Goal: Information Seeking & Learning: Learn about a topic

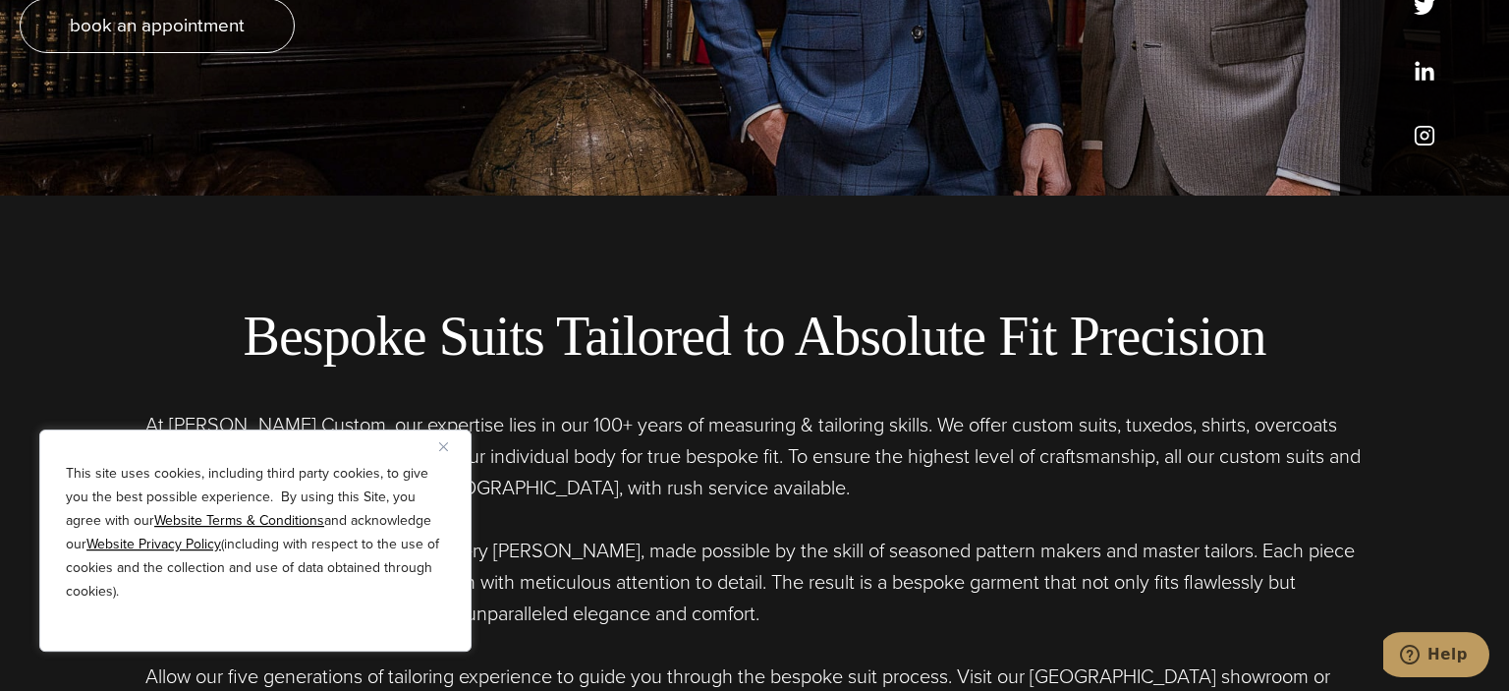
scroll to position [415, 0]
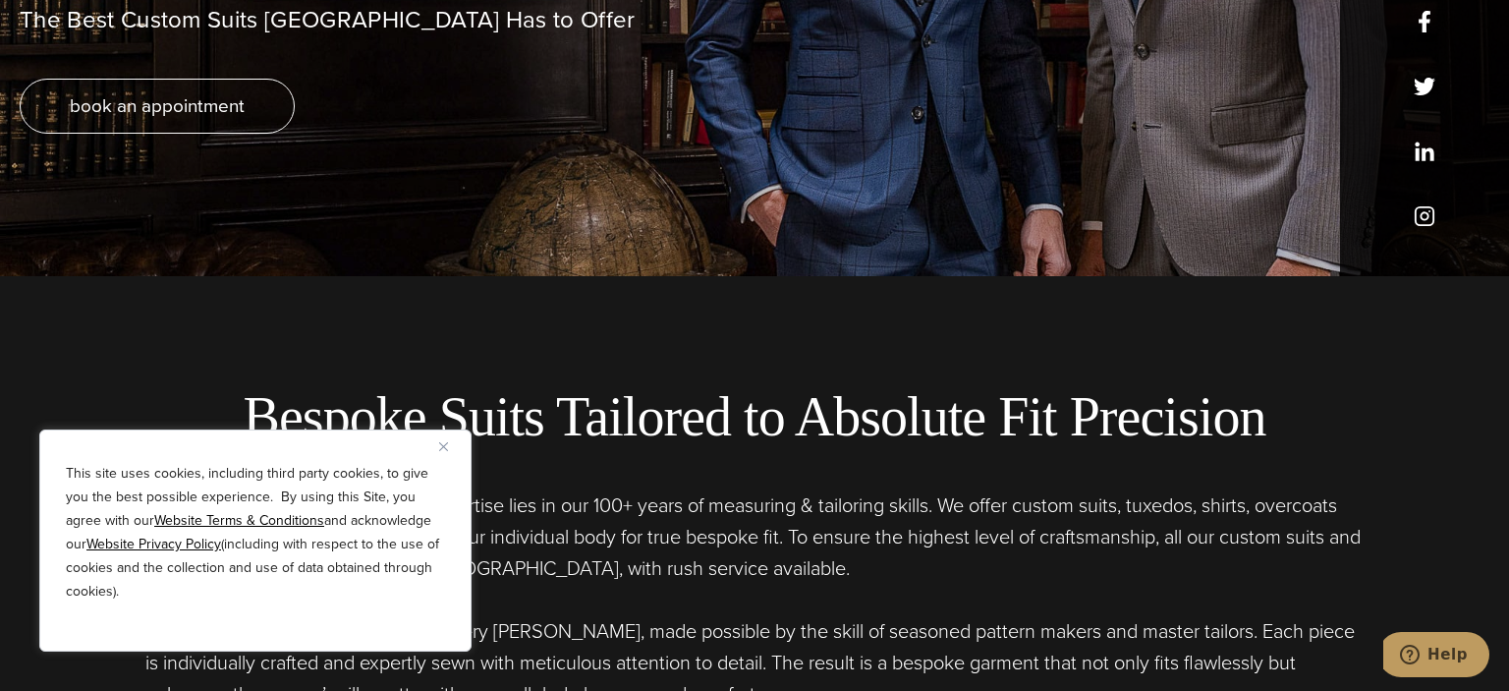
click at [442, 444] on img "Close" at bounding box center [443, 446] width 9 height 9
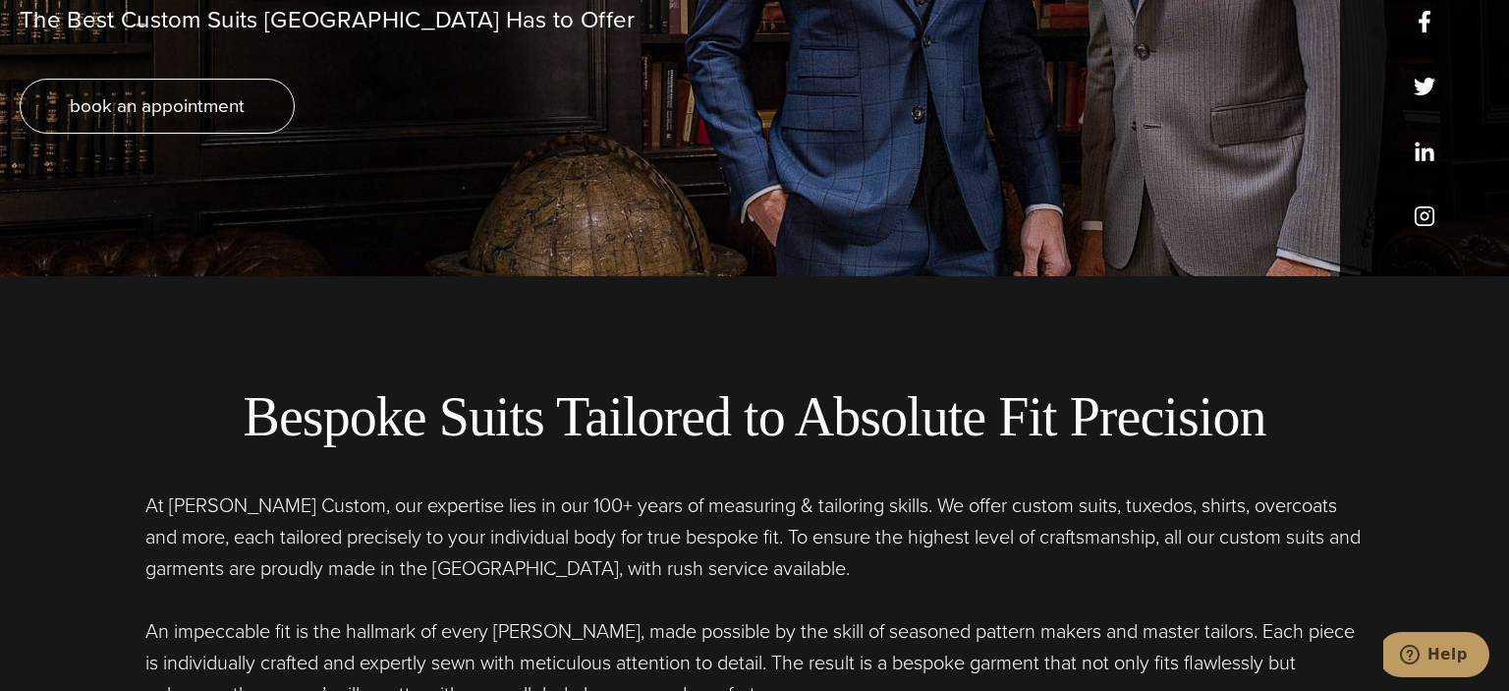
scroll to position [0, 0]
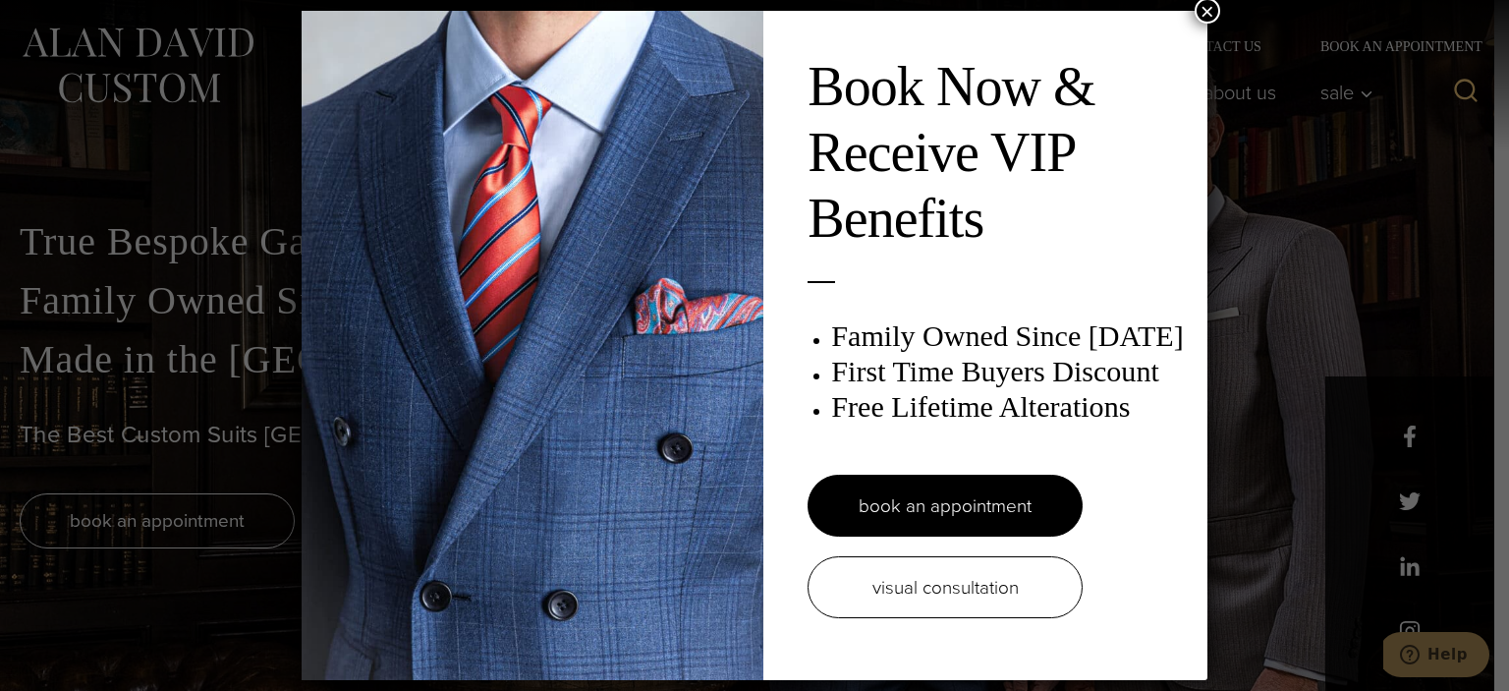
click at [1211, 8] on button "×" at bounding box center [1208, 11] width 26 height 26
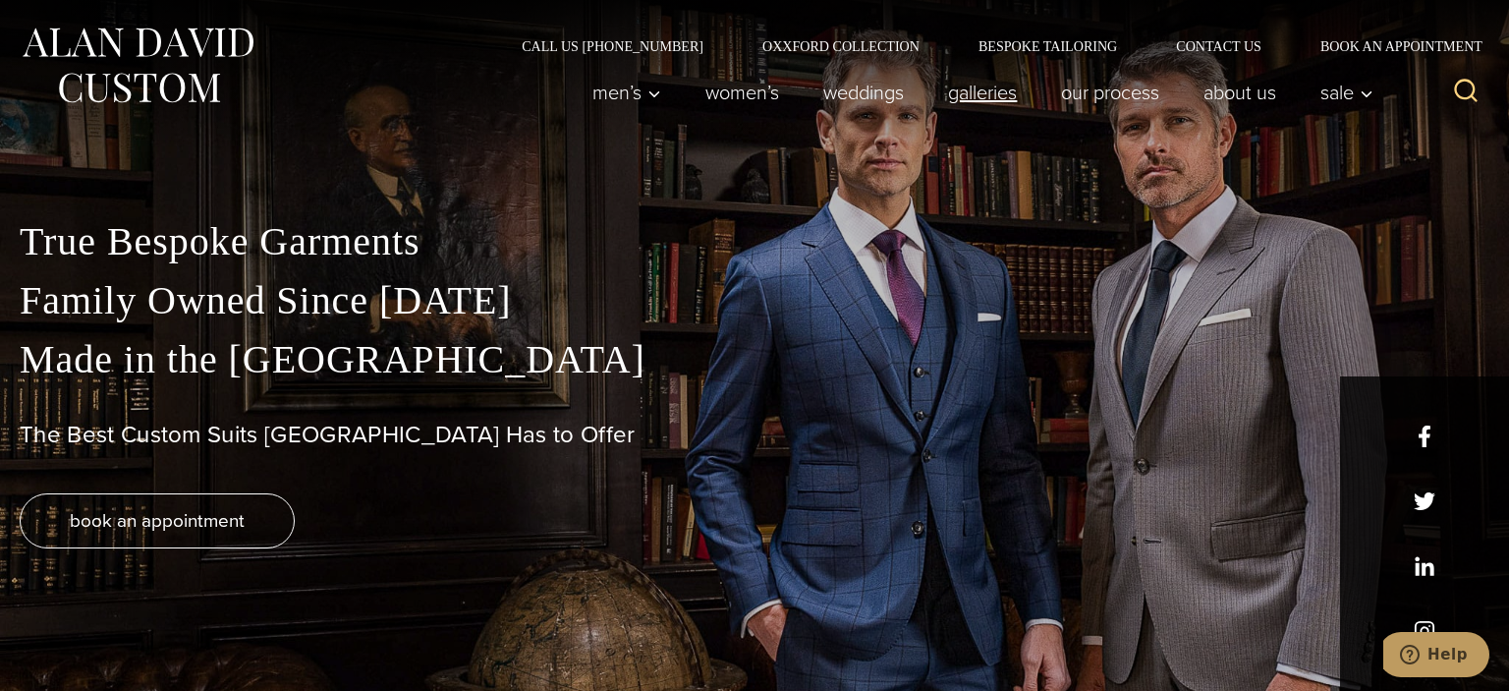
click at [984, 93] on link "Galleries" at bounding box center [983, 92] width 113 height 39
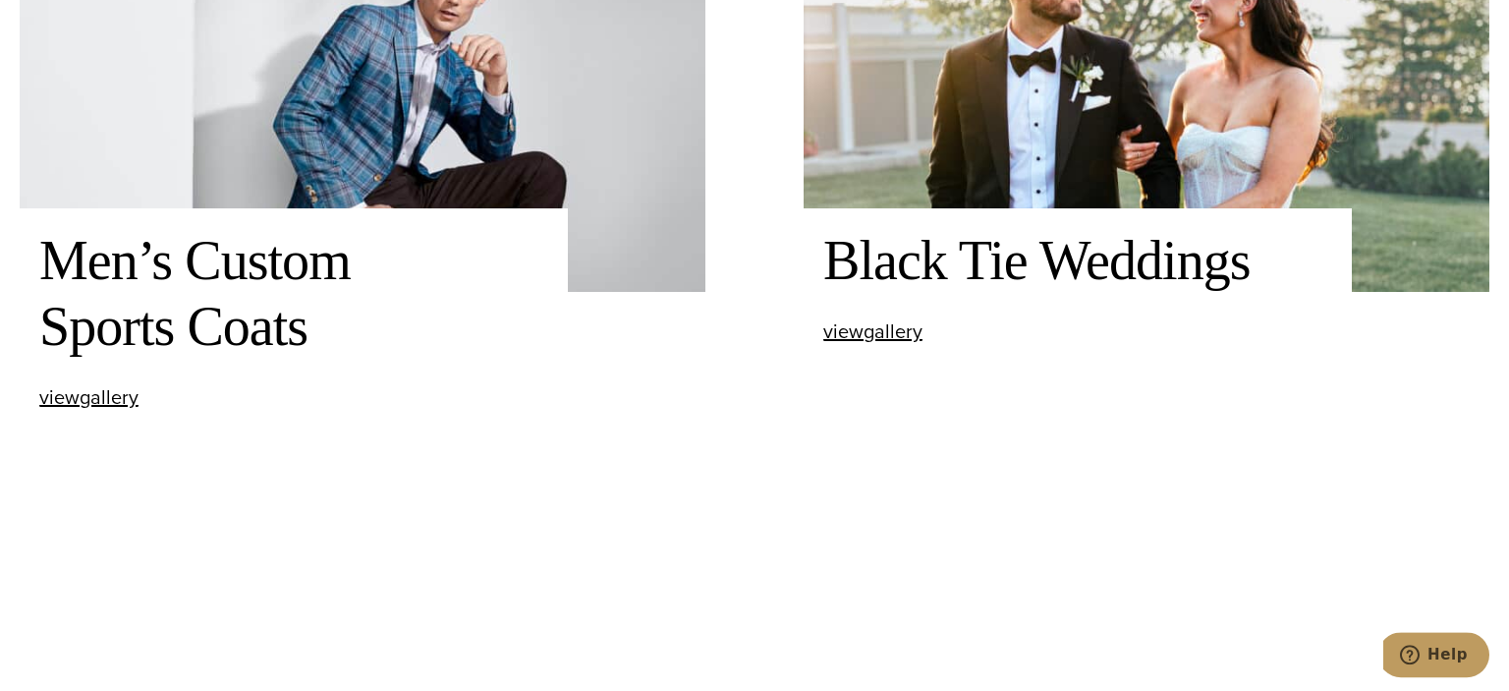
scroll to position [1348, 0]
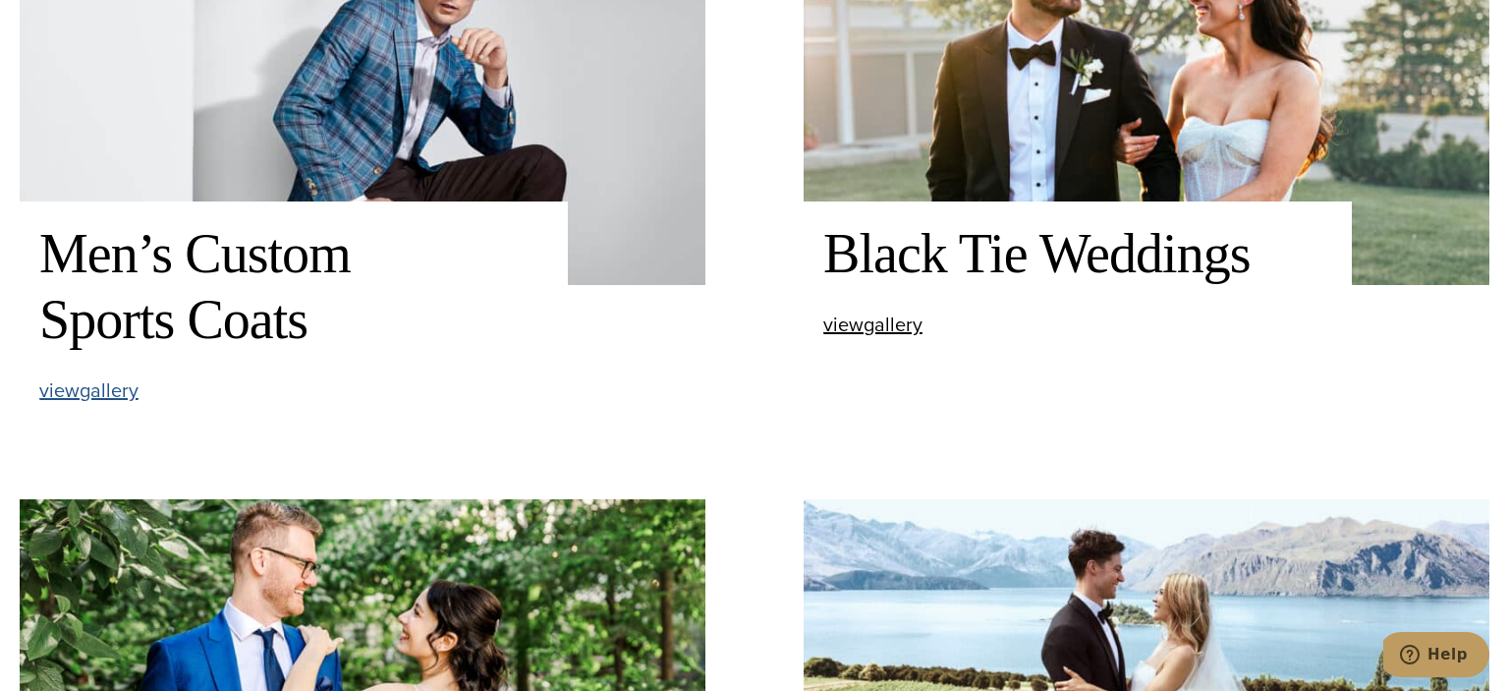
click at [100, 388] on span "view Men’s Custom Sports Coats gallery" at bounding box center [88, 389] width 99 height 29
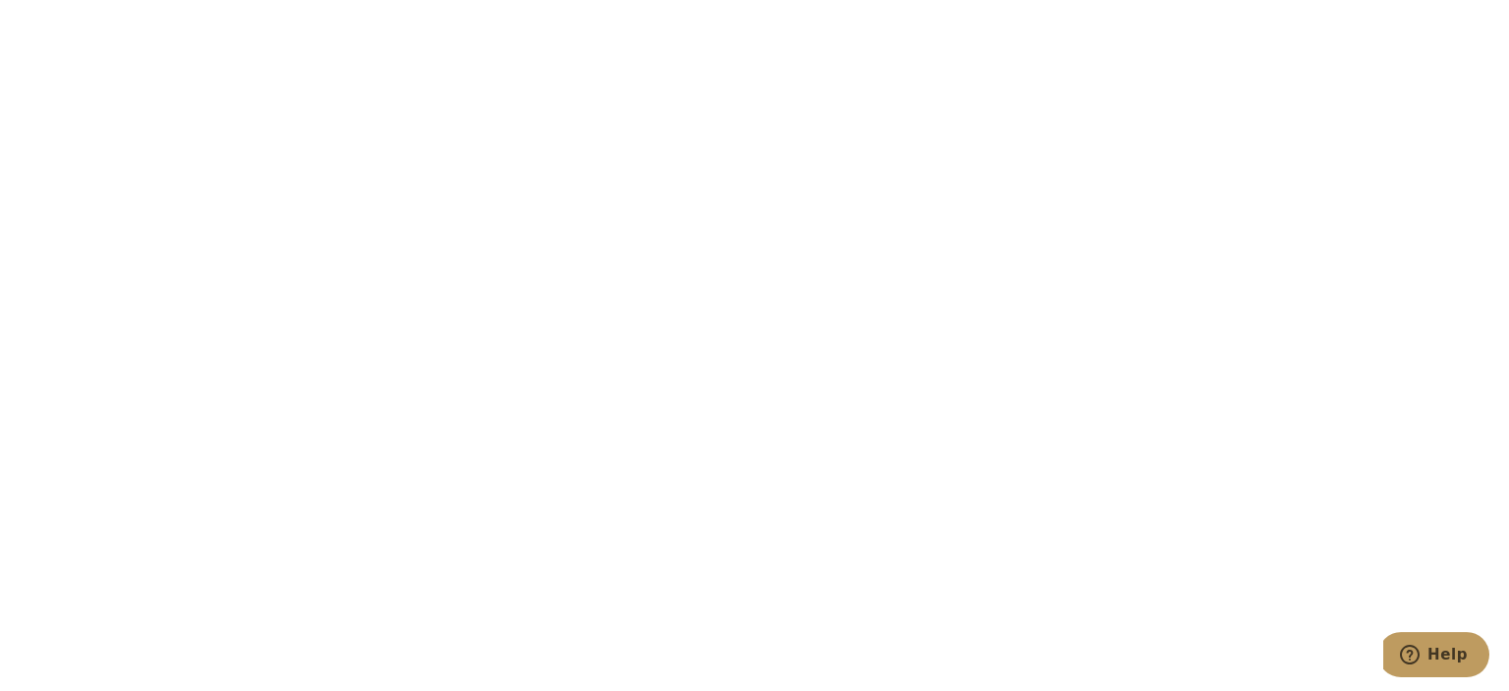
scroll to position [3113, 0]
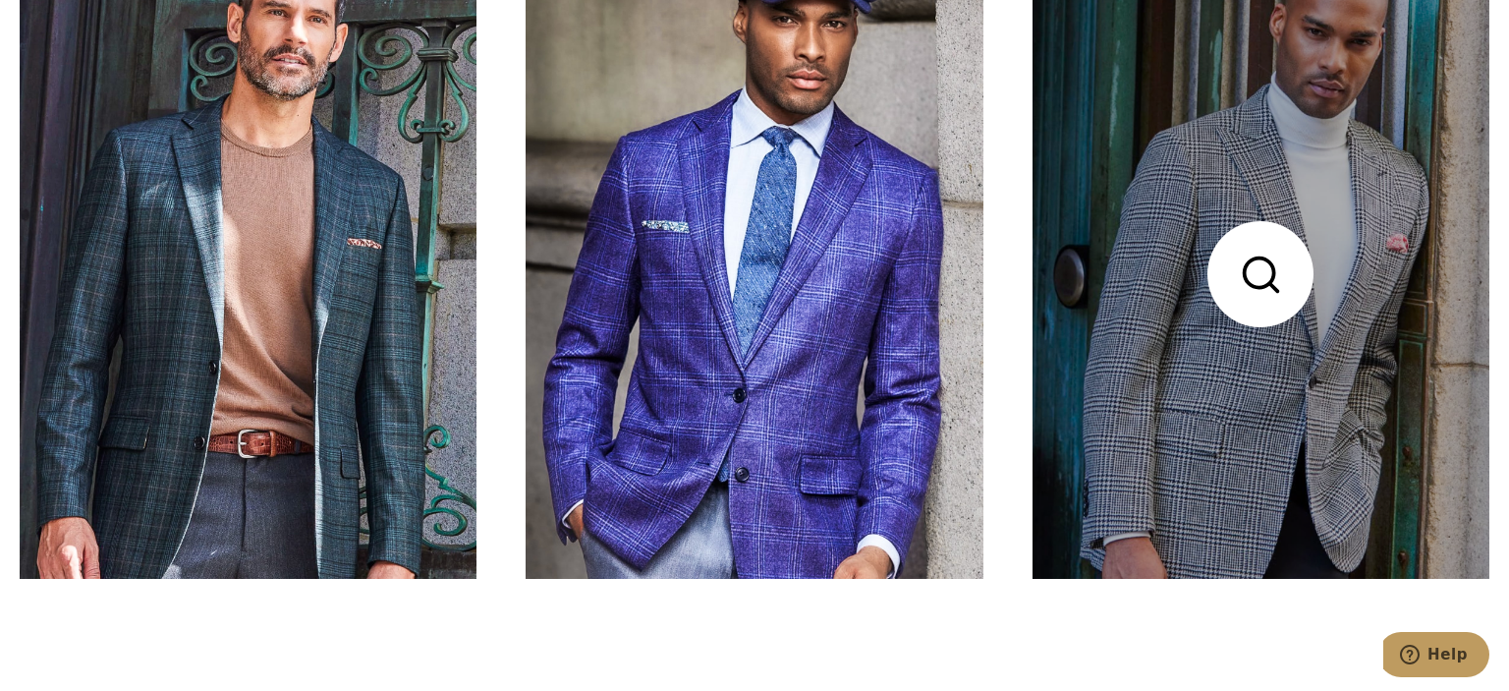
click at [1255, 278] on link at bounding box center [1261, 274] width 457 height 609
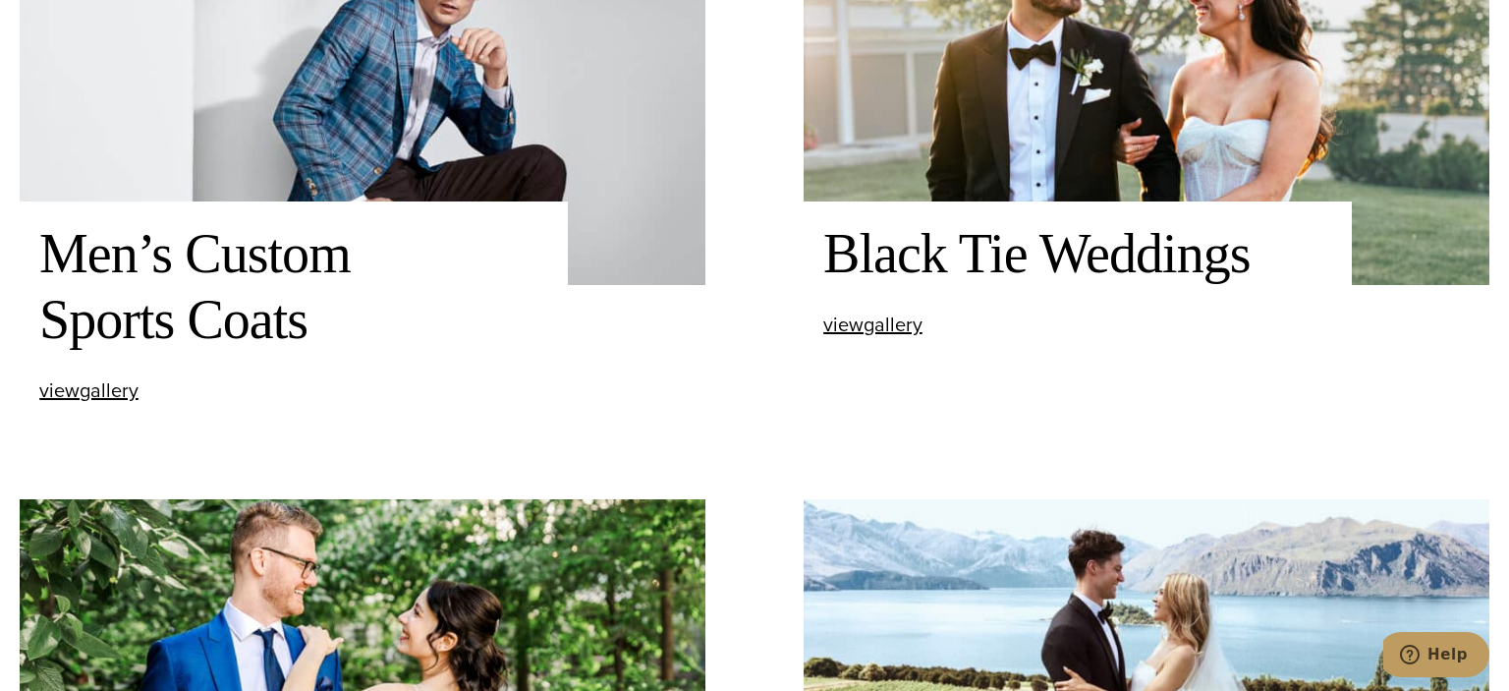
click at [357, 148] on img at bounding box center [363, 104] width 686 height 360
click at [92, 393] on span "view Men’s Custom Sports Coats gallery" at bounding box center [88, 389] width 99 height 29
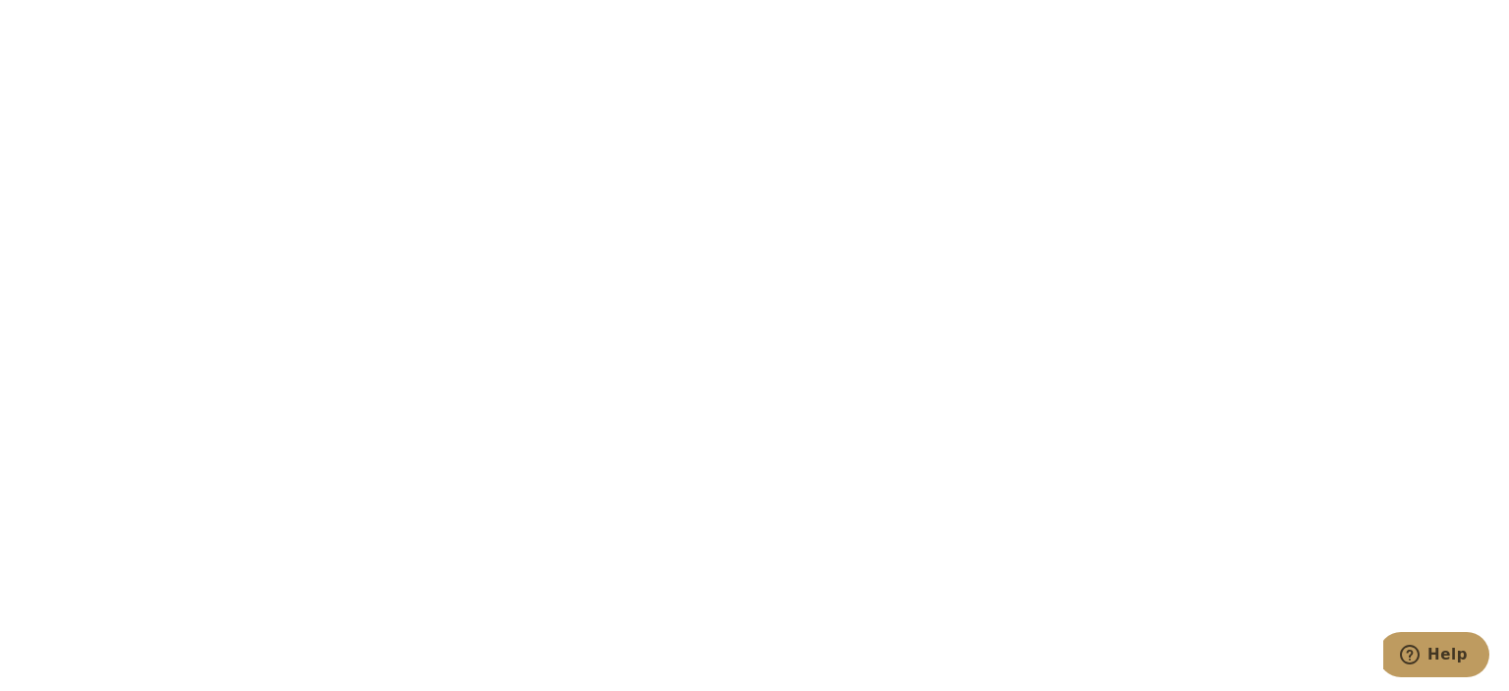
scroll to position [3113, 0]
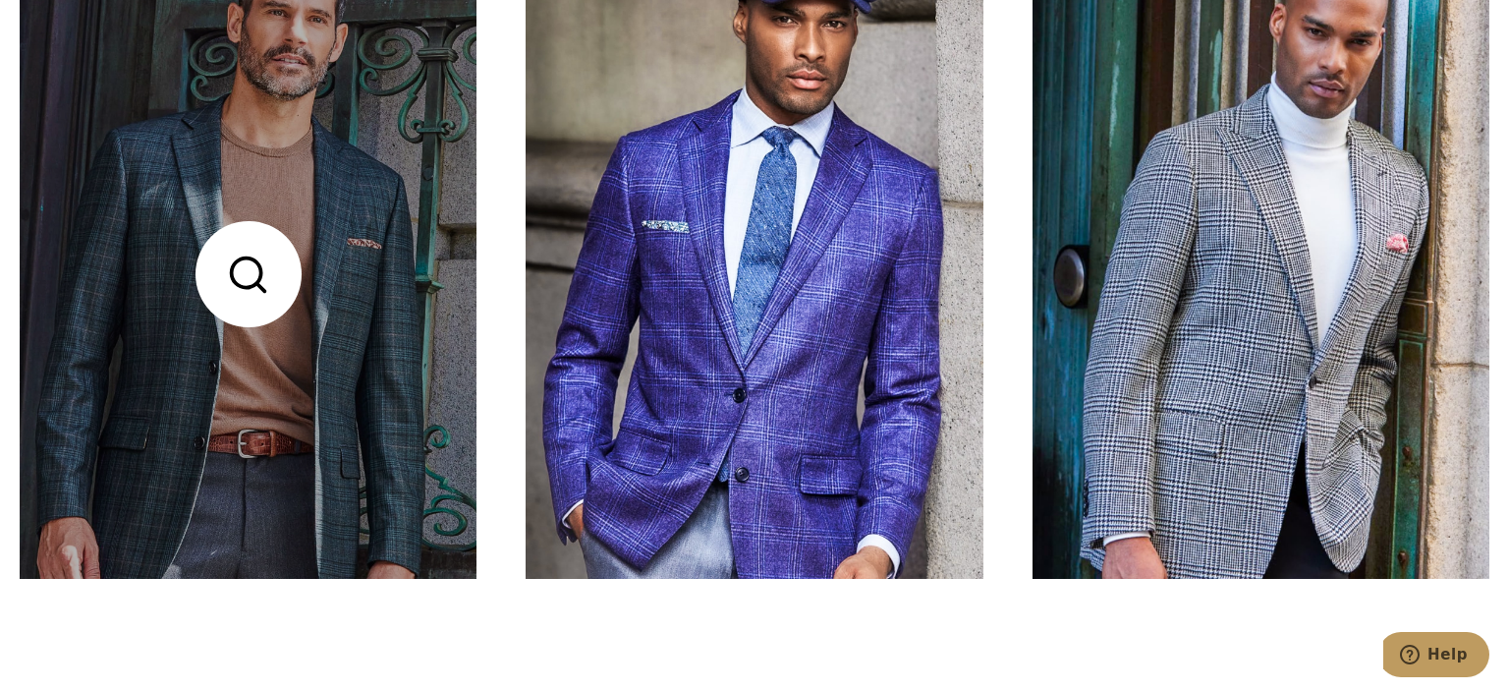
click at [322, 247] on link at bounding box center [248, 274] width 457 height 609
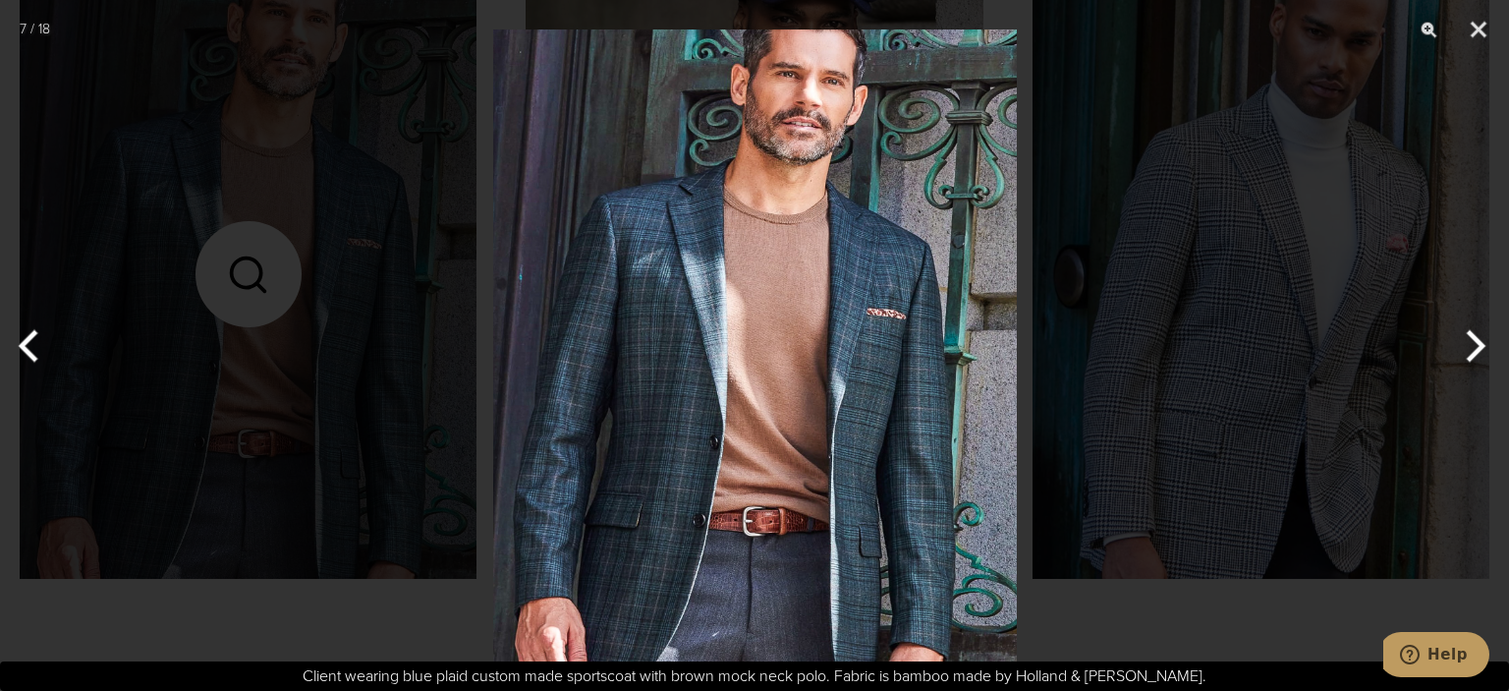
click at [1476, 341] on button "Next" at bounding box center [1472, 346] width 74 height 98
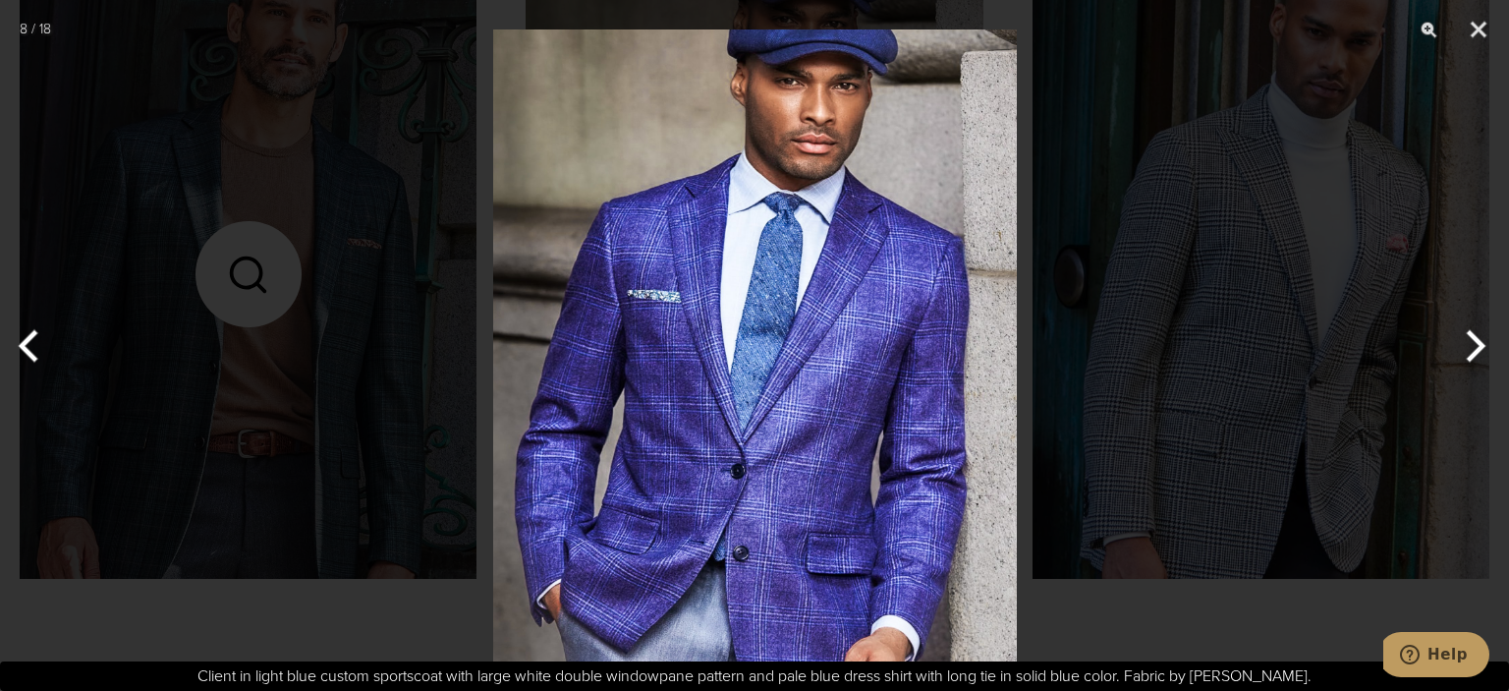
click at [1476, 341] on button "Next" at bounding box center [1472, 346] width 74 height 98
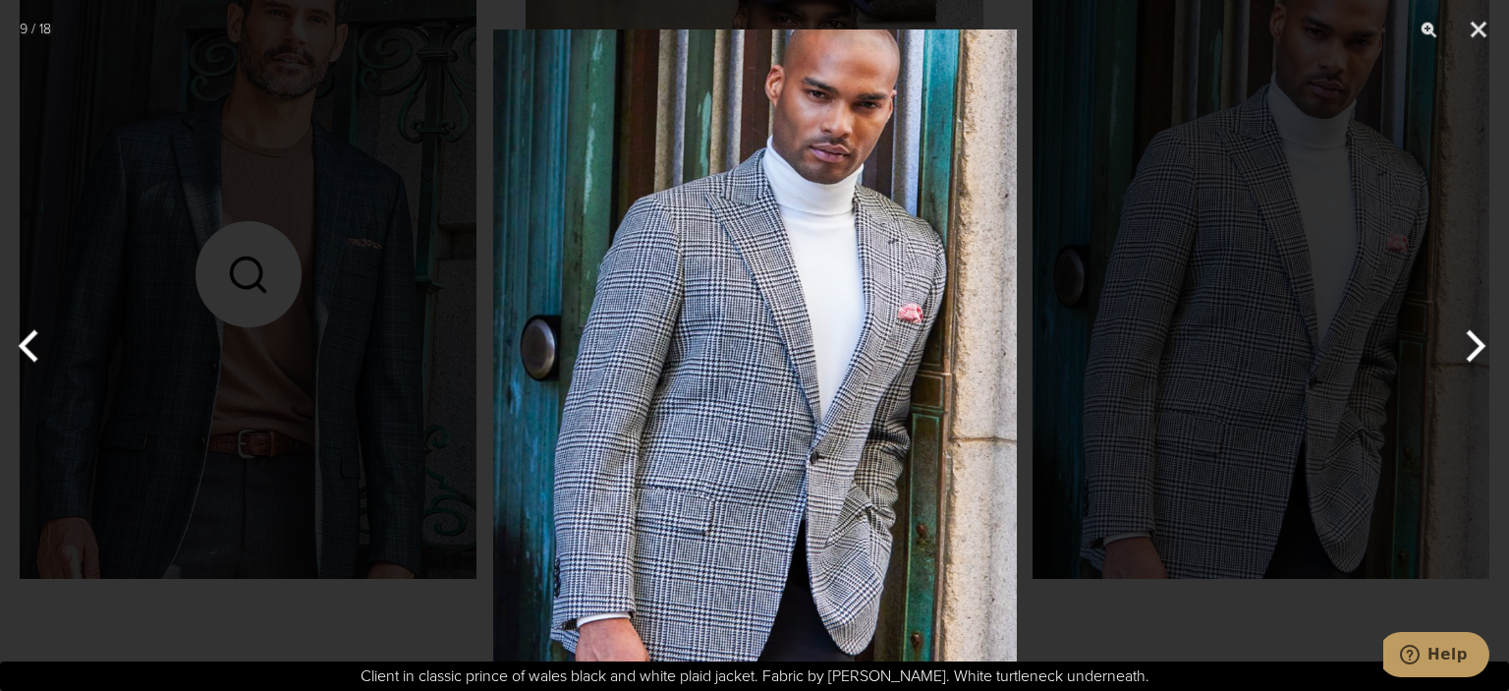
click at [1476, 341] on button "Next" at bounding box center [1472, 346] width 74 height 98
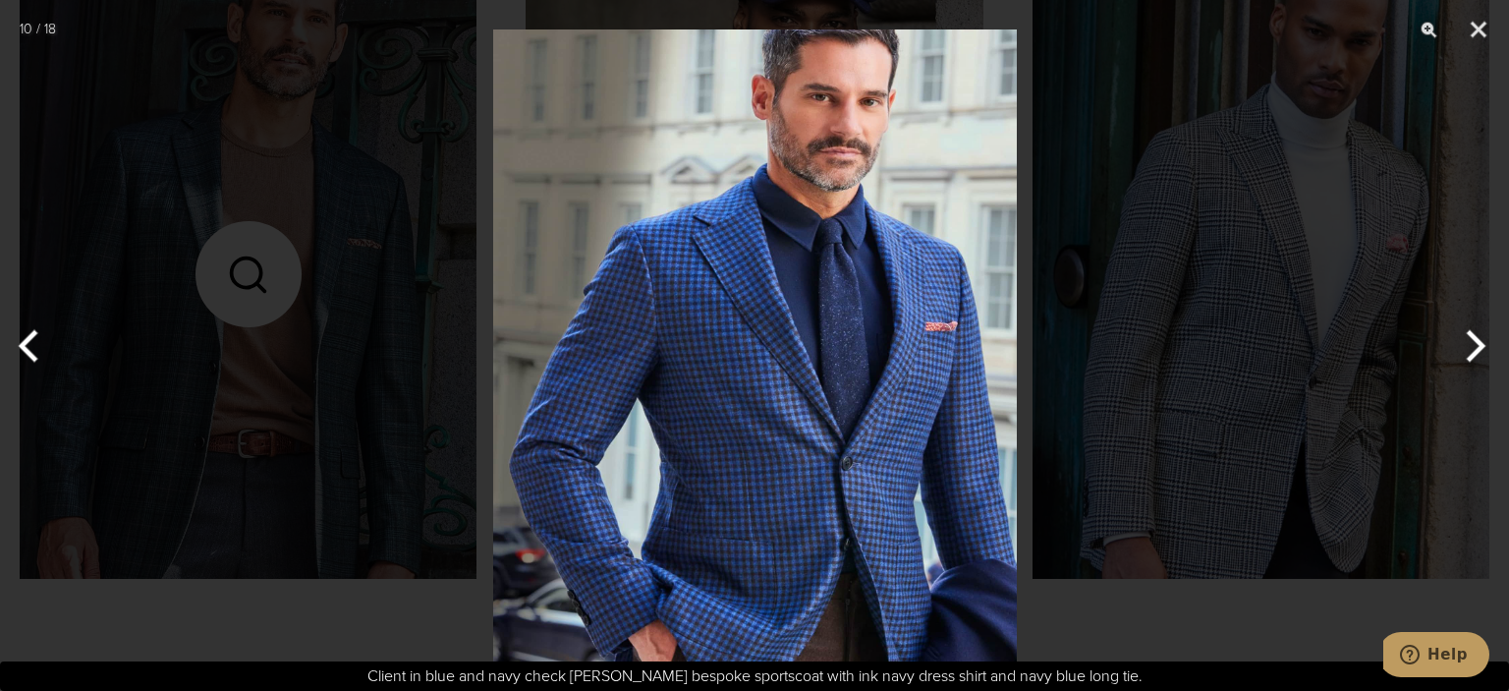
click at [1476, 341] on button "Next" at bounding box center [1472, 346] width 74 height 98
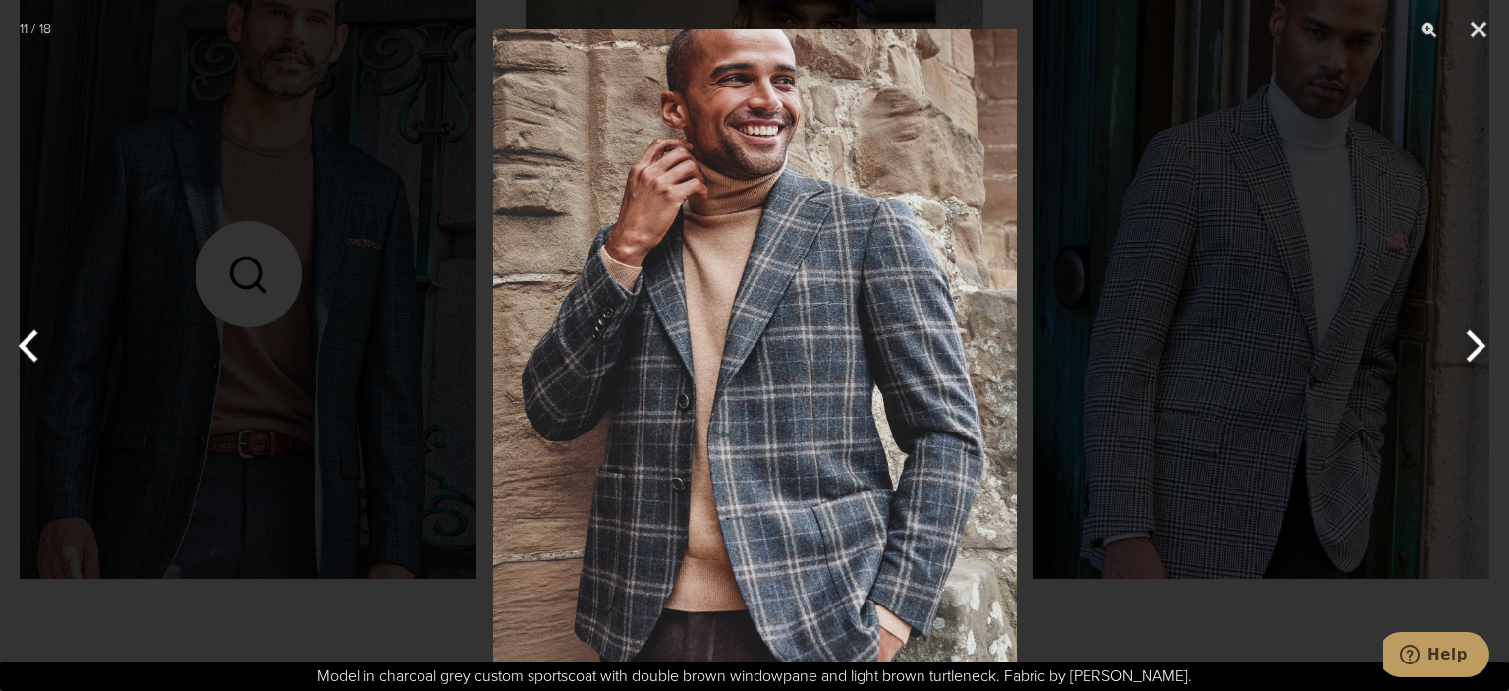
click at [1476, 341] on button "Next" at bounding box center [1472, 346] width 74 height 98
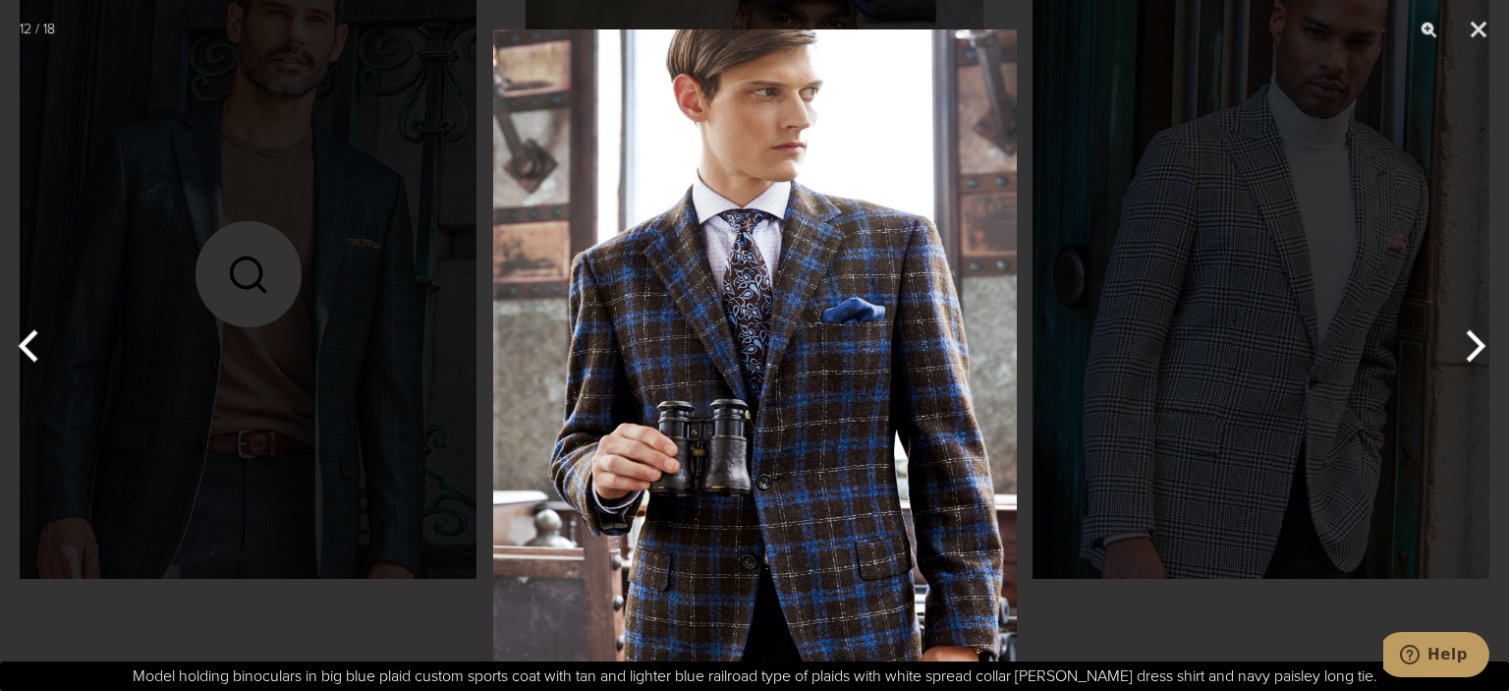
click at [1476, 341] on button "Next" at bounding box center [1472, 346] width 74 height 98
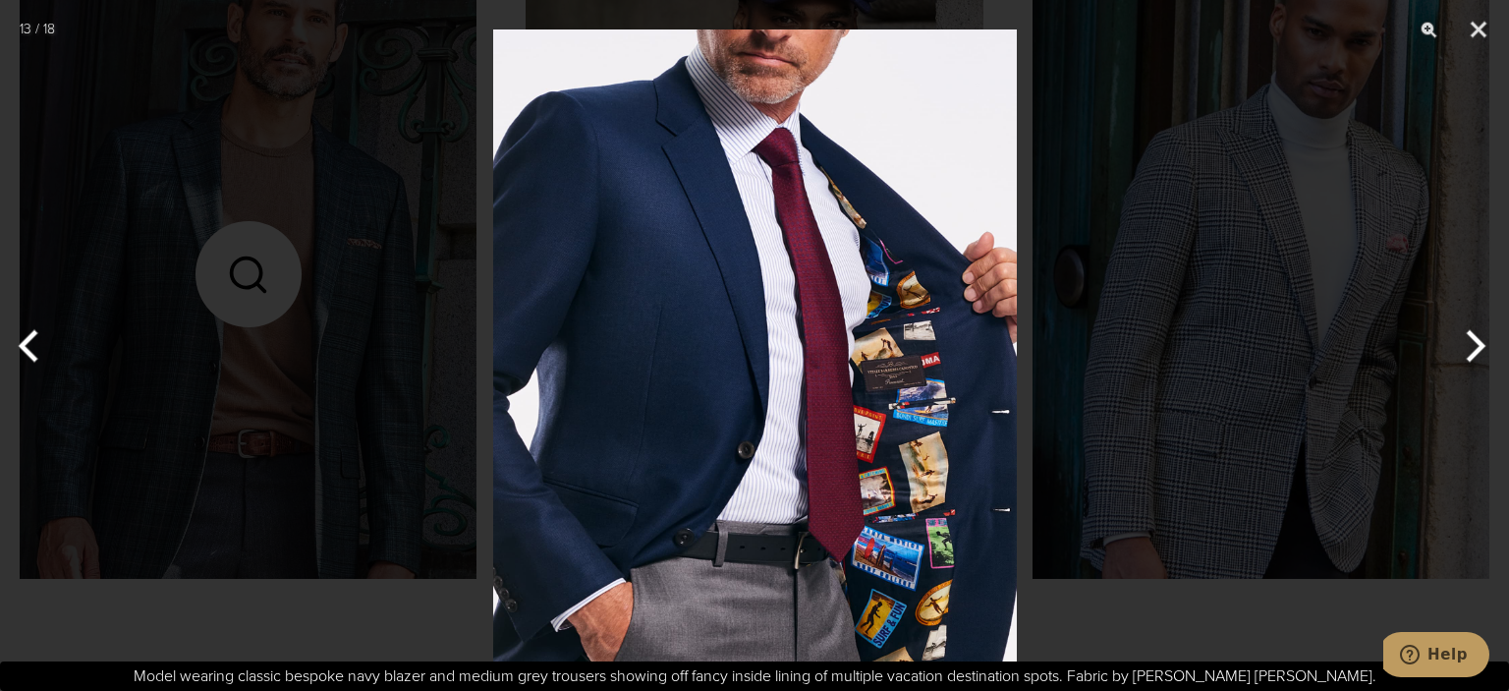
click at [1476, 341] on button "Next" at bounding box center [1472, 346] width 74 height 98
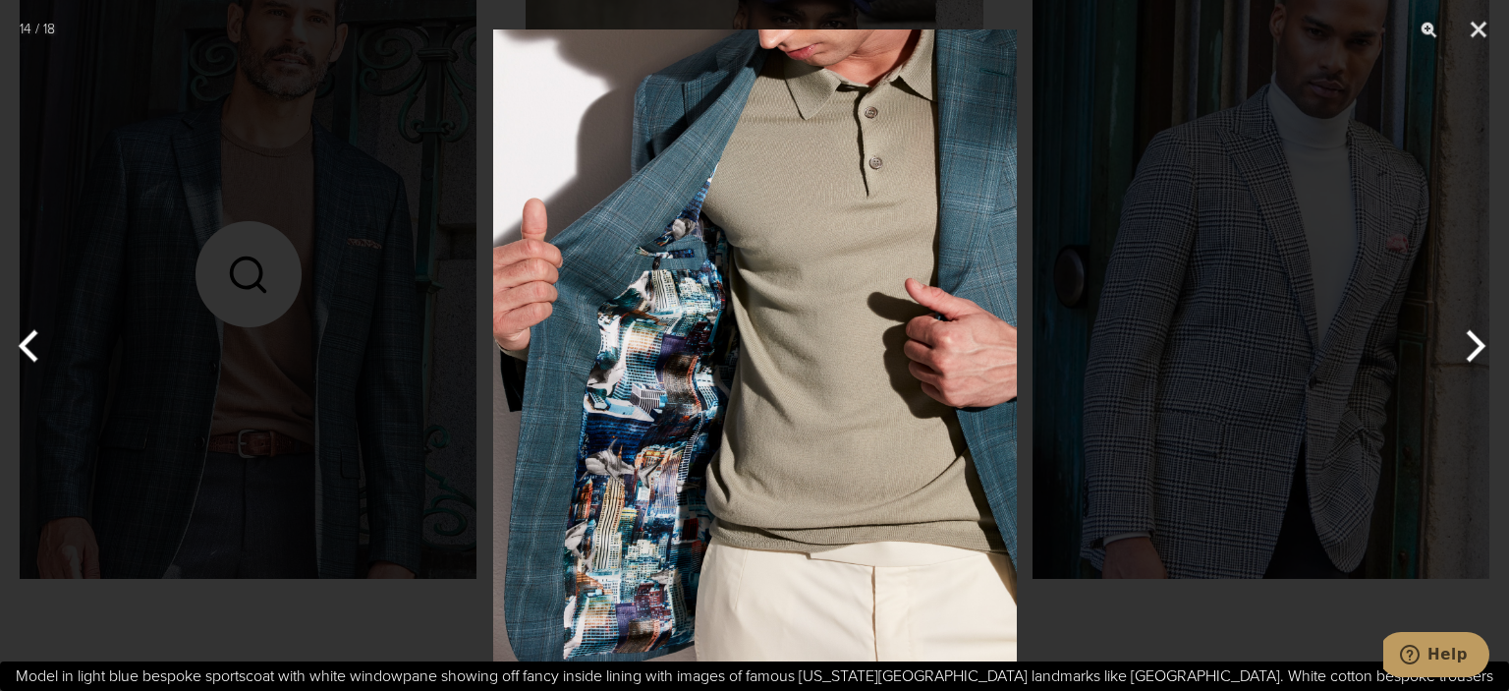
click at [1476, 339] on button "Next" at bounding box center [1472, 346] width 74 height 98
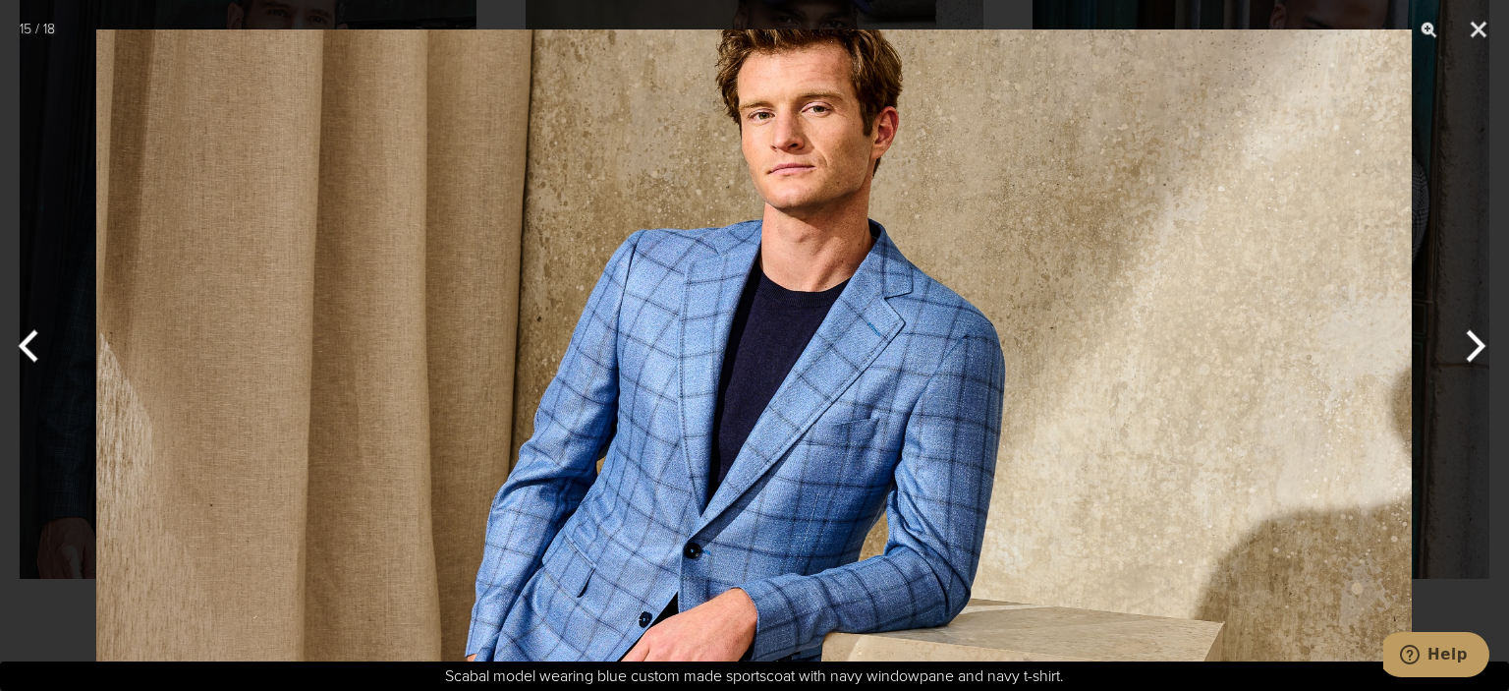
click at [1476, 339] on button "Next" at bounding box center [1472, 346] width 74 height 98
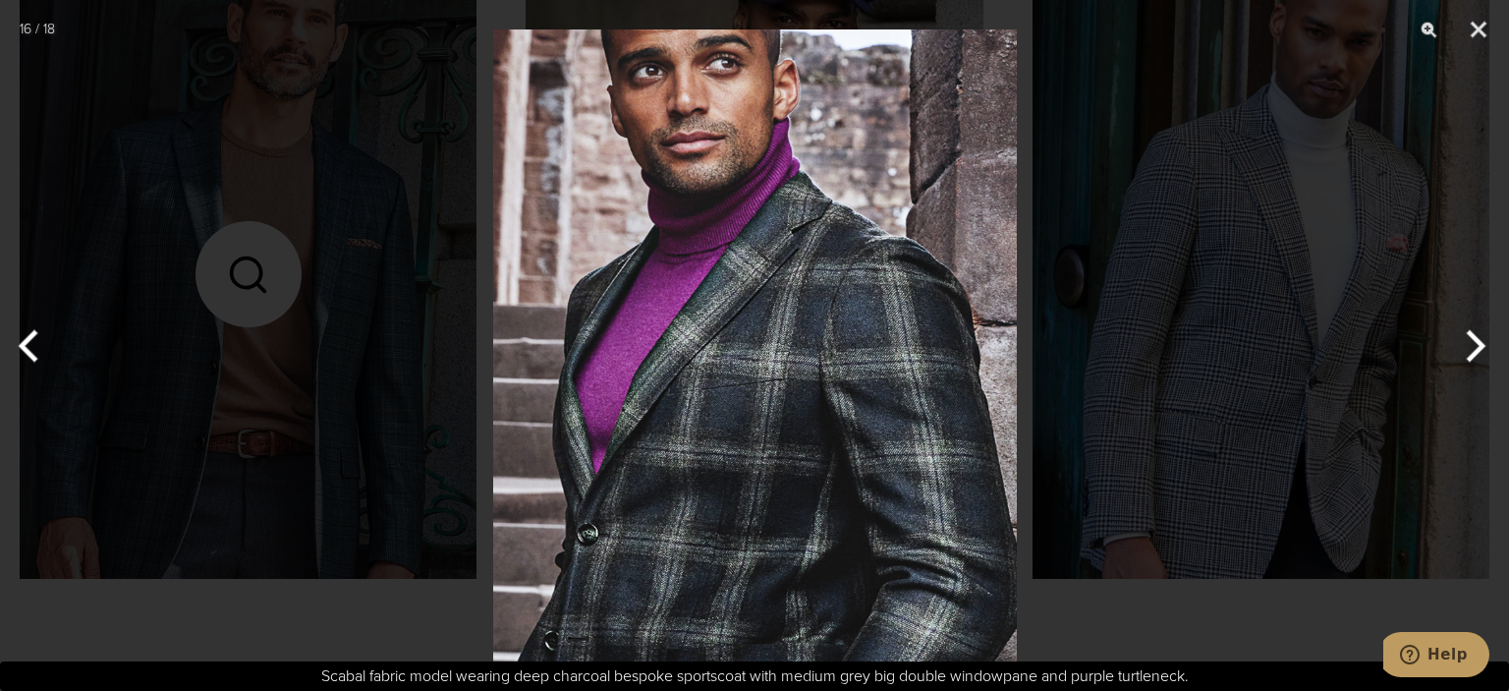
click at [1476, 339] on button "Next" at bounding box center [1472, 346] width 74 height 98
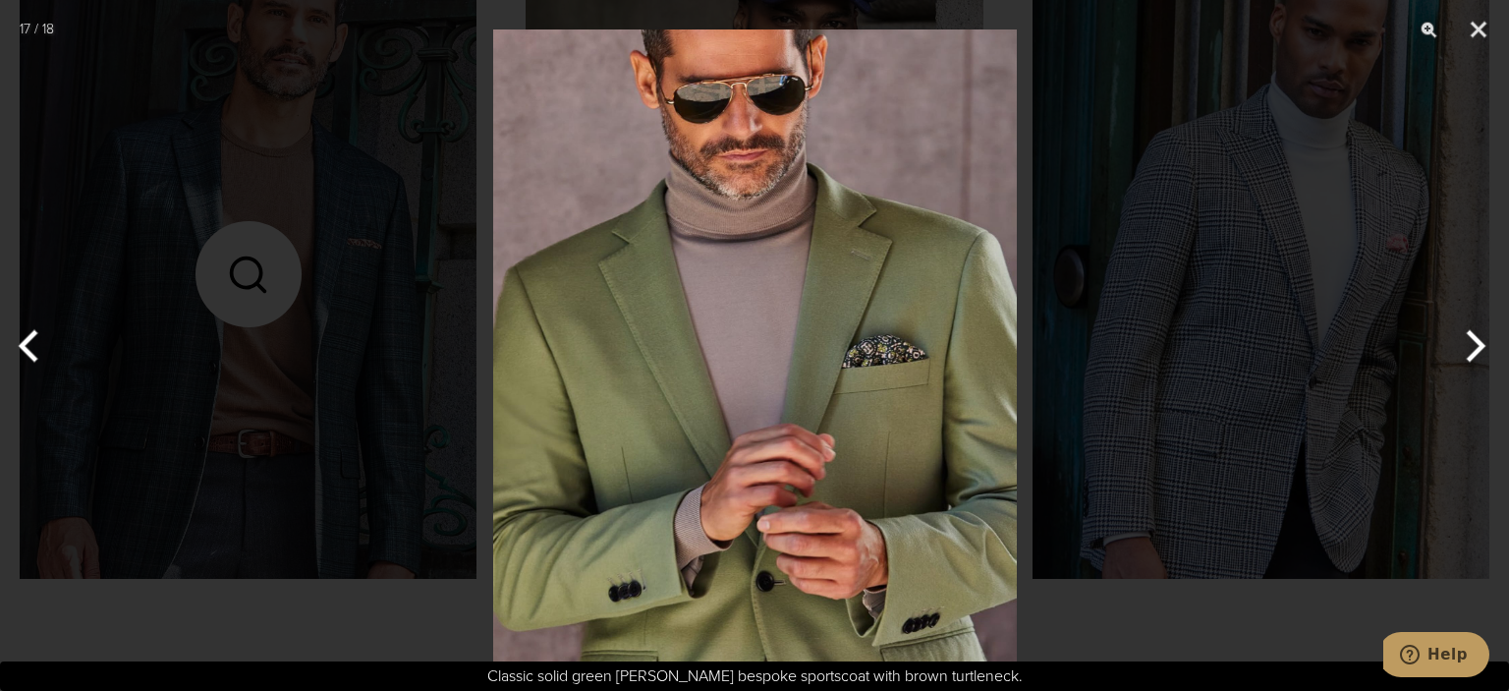
click at [1476, 339] on button "Next" at bounding box center [1472, 346] width 74 height 98
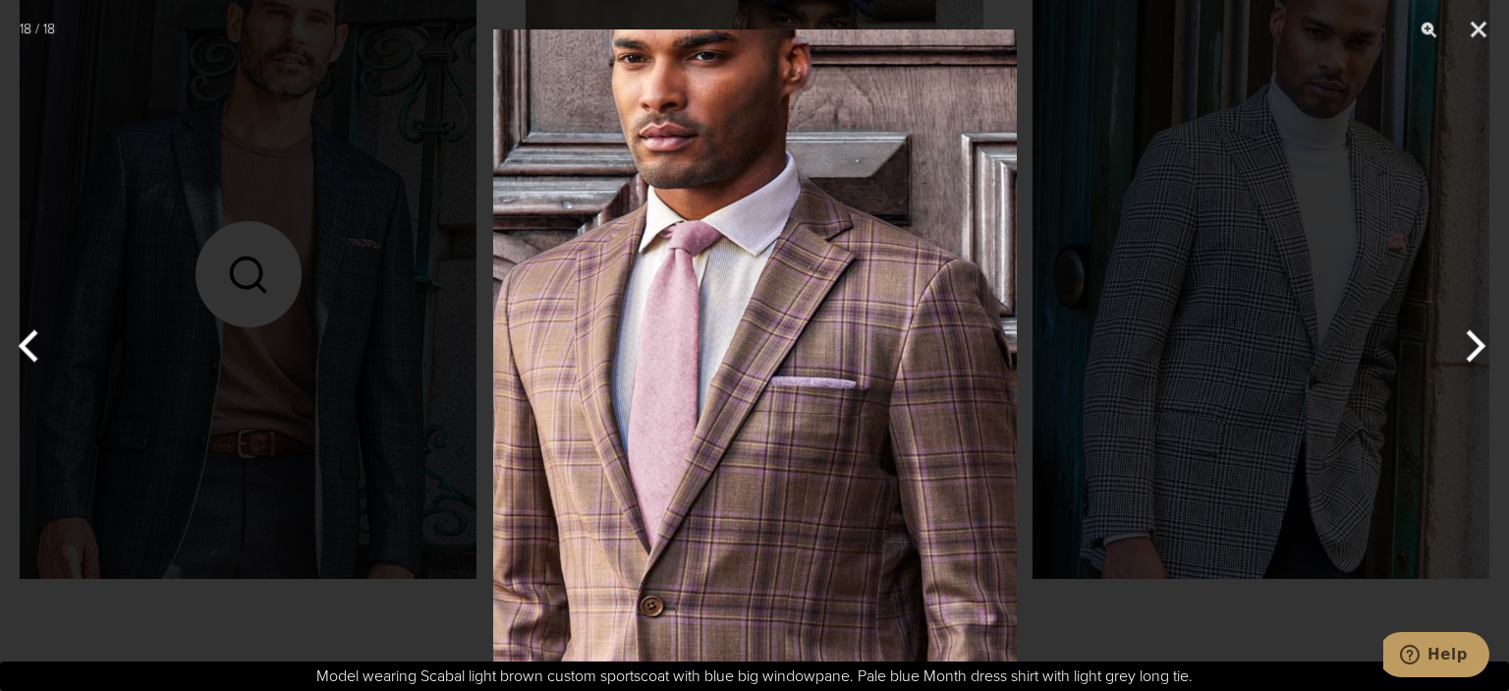
click at [1476, 339] on button "Next" at bounding box center [1472, 346] width 74 height 98
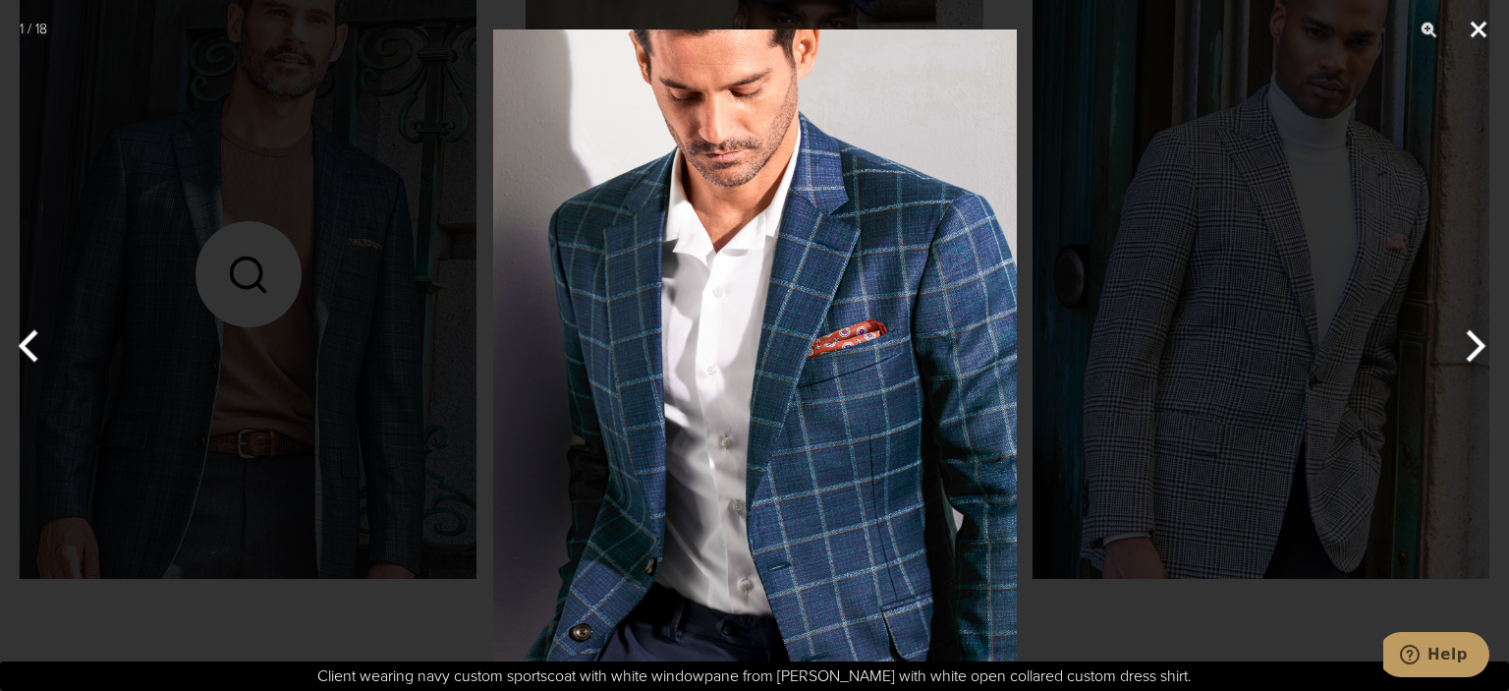
click at [1485, 33] on button "Close" at bounding box center [1478, 29] width 49 height 59
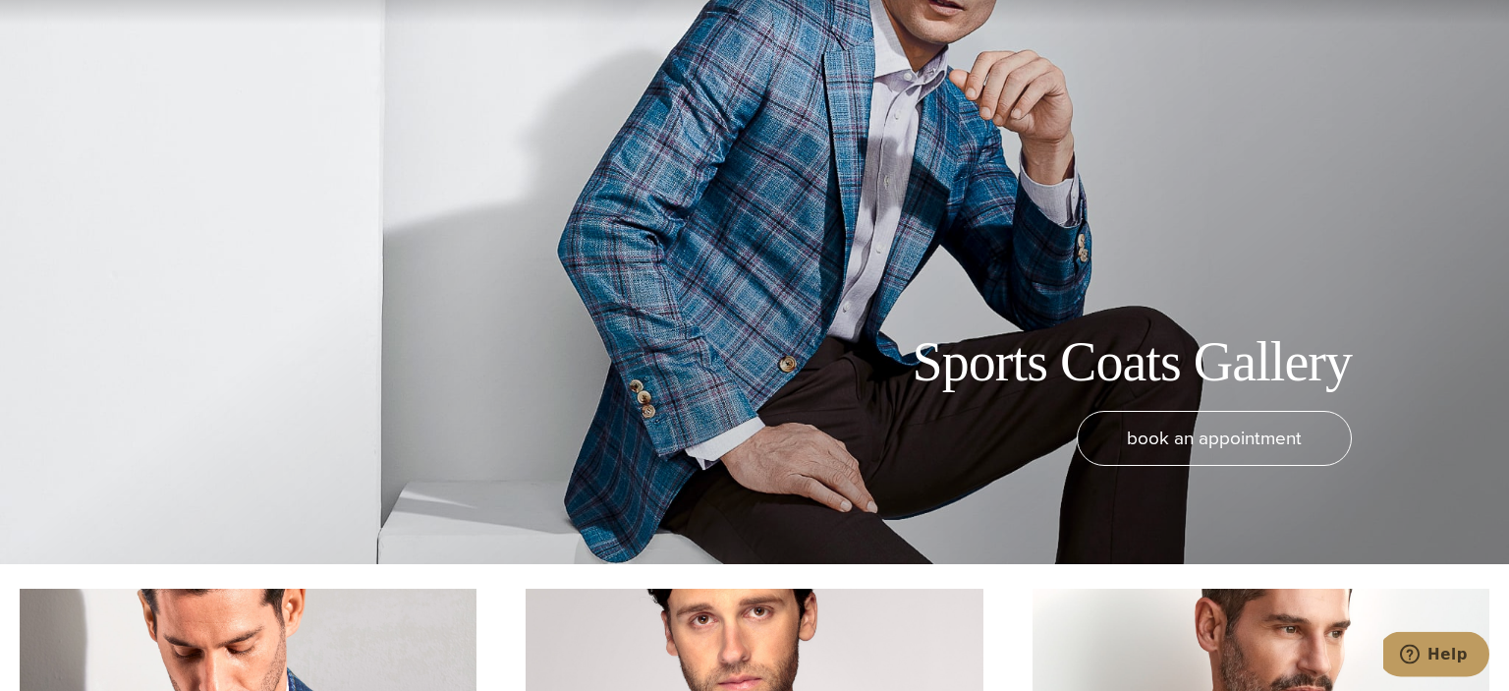
scroll to position [0, 0]
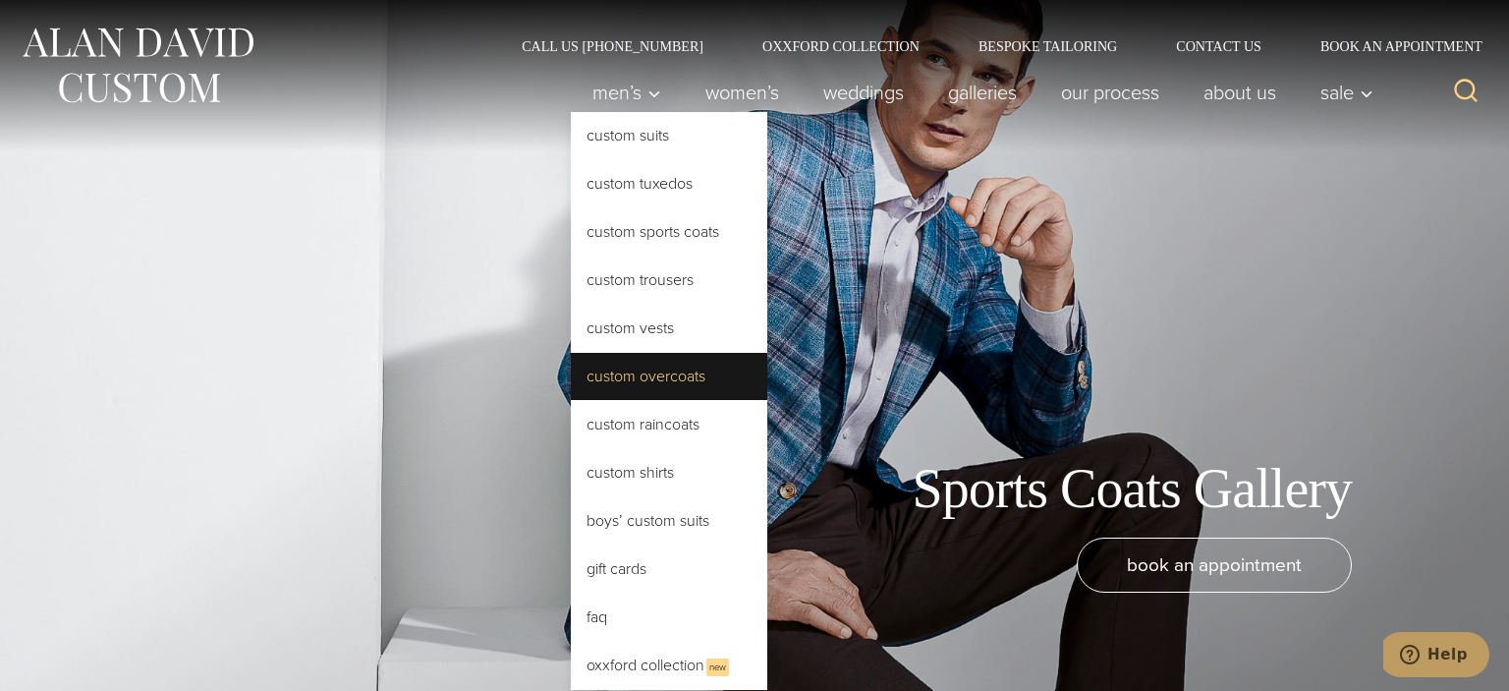
click at [646, 374] on link "Custom Overcoats" at bounding box center [669, 376] width 197 height 47
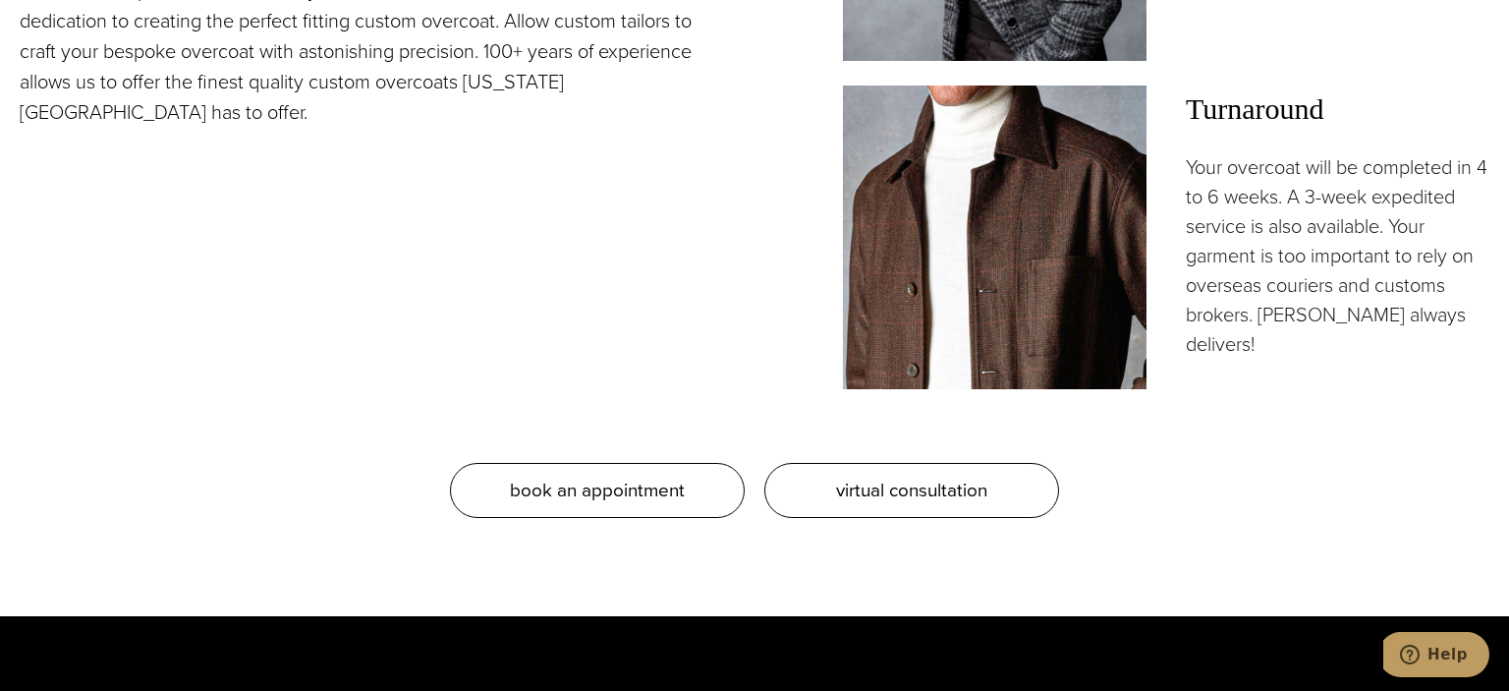
scroll to position [1764, 0]
